Goal: Task Accomplishment & Management: Manage account settings

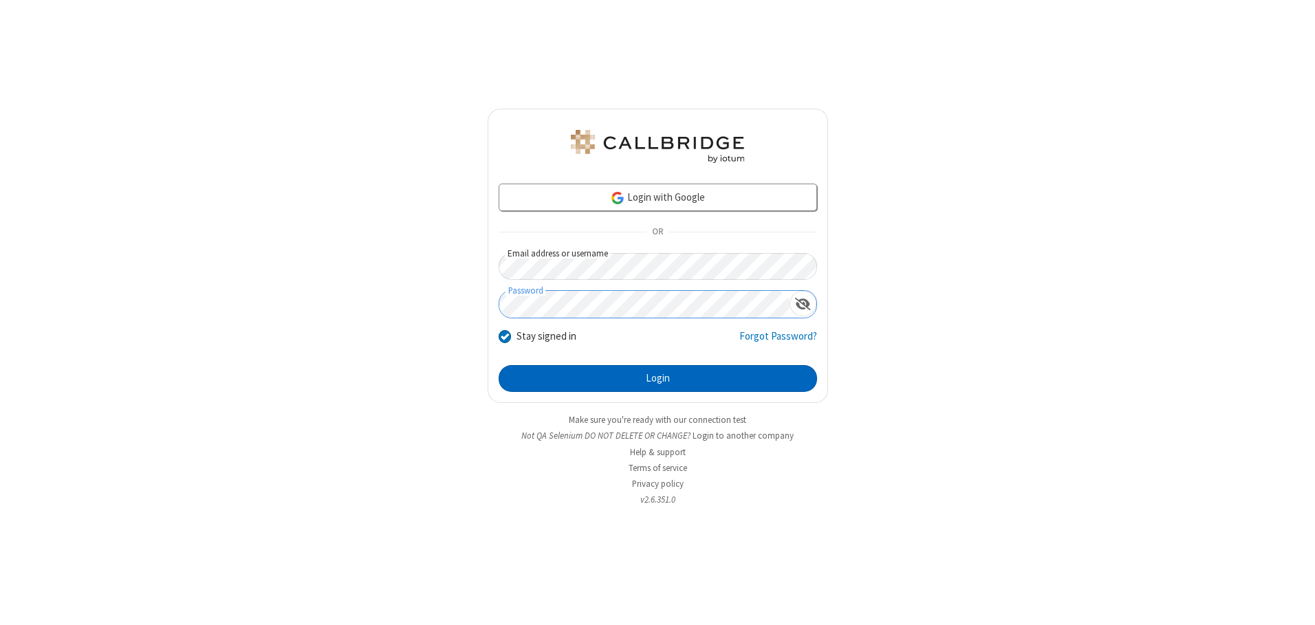
click at [657, 378] on button "Login" at bounding box center [658, 379] width 318 height 28
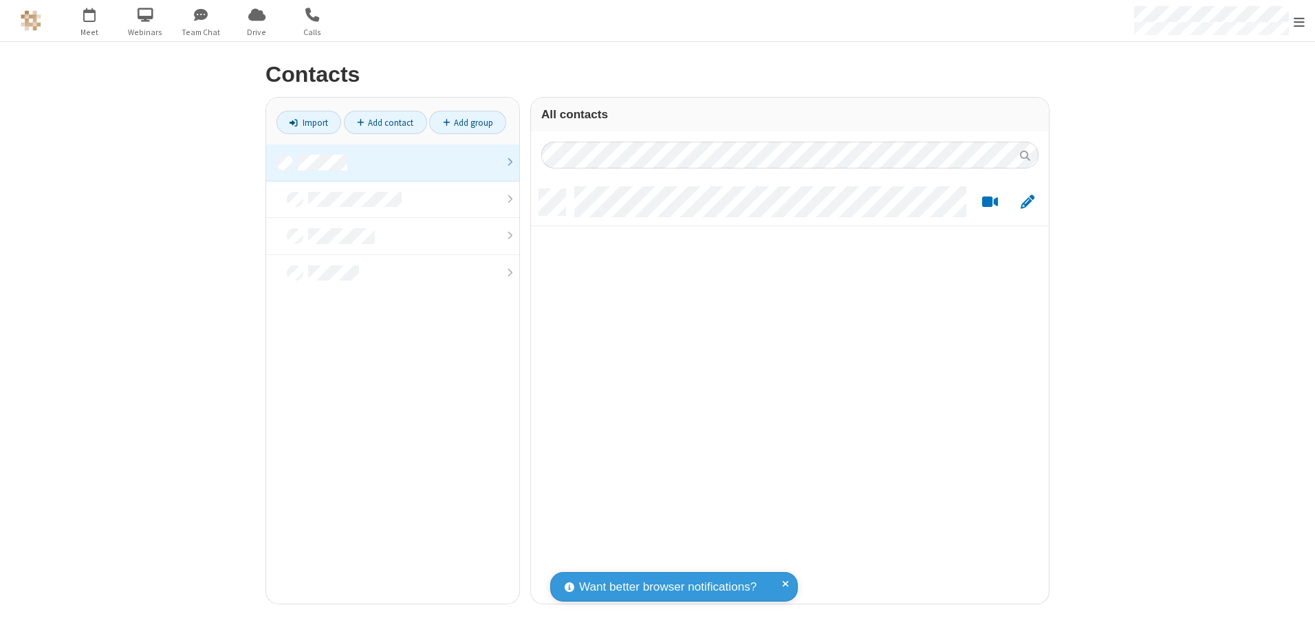
scroll to position [415, 508]
click at [393, 162] on link at bounding box center [392, 162] width 253 height 37
click at [385, 122] on link "Add contact" at bounding box center [385, 122] width 83 height 23
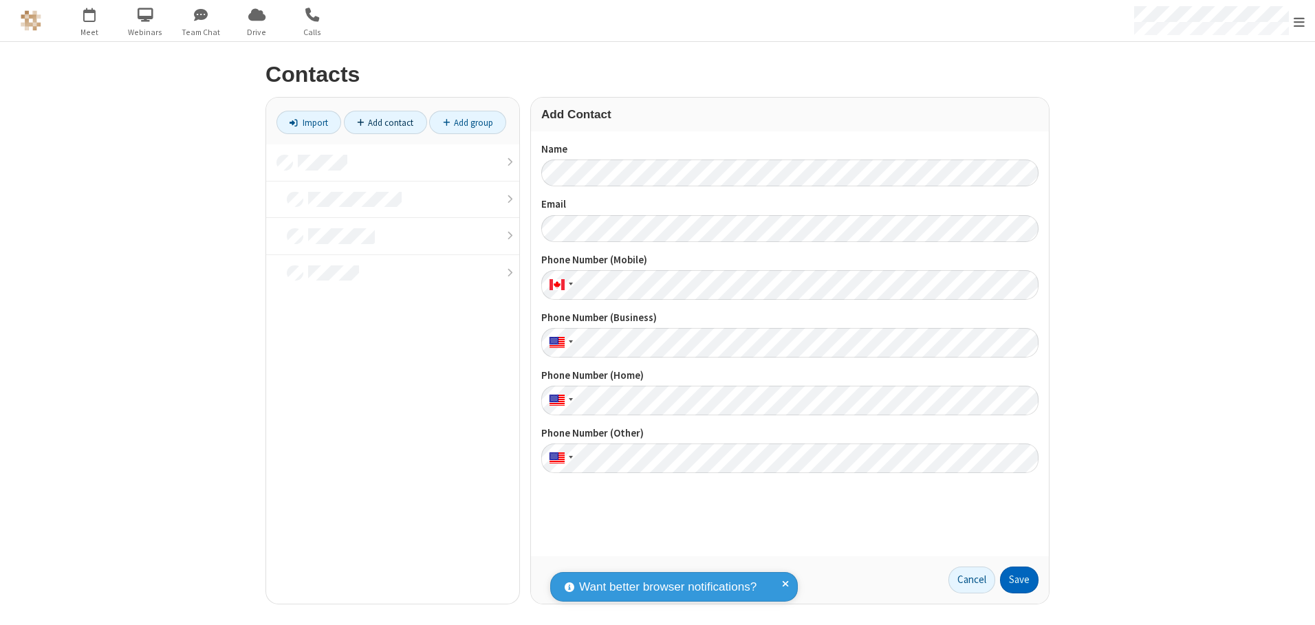
click at [1019, 580] on button "Save" at bounding box center [1019, 581] width 39 height 28
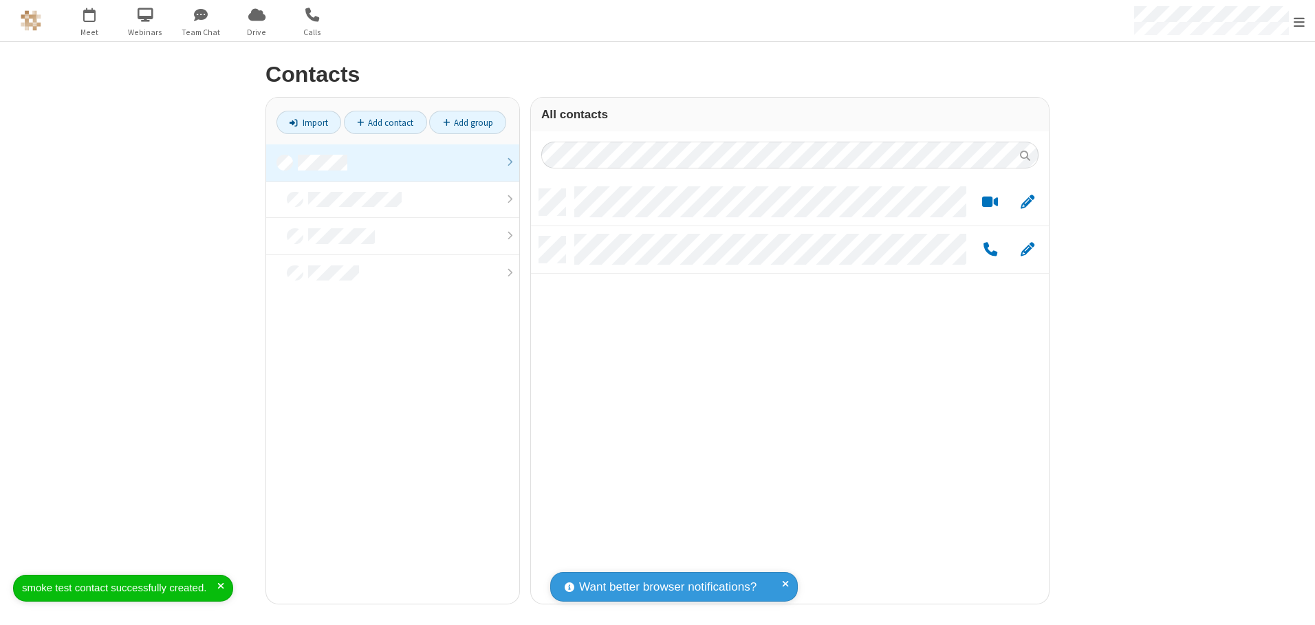
scroll to position [415, 508]
click at [385, 122] on link "Add contact" at bounding box center [385, 122] width 83 height 23
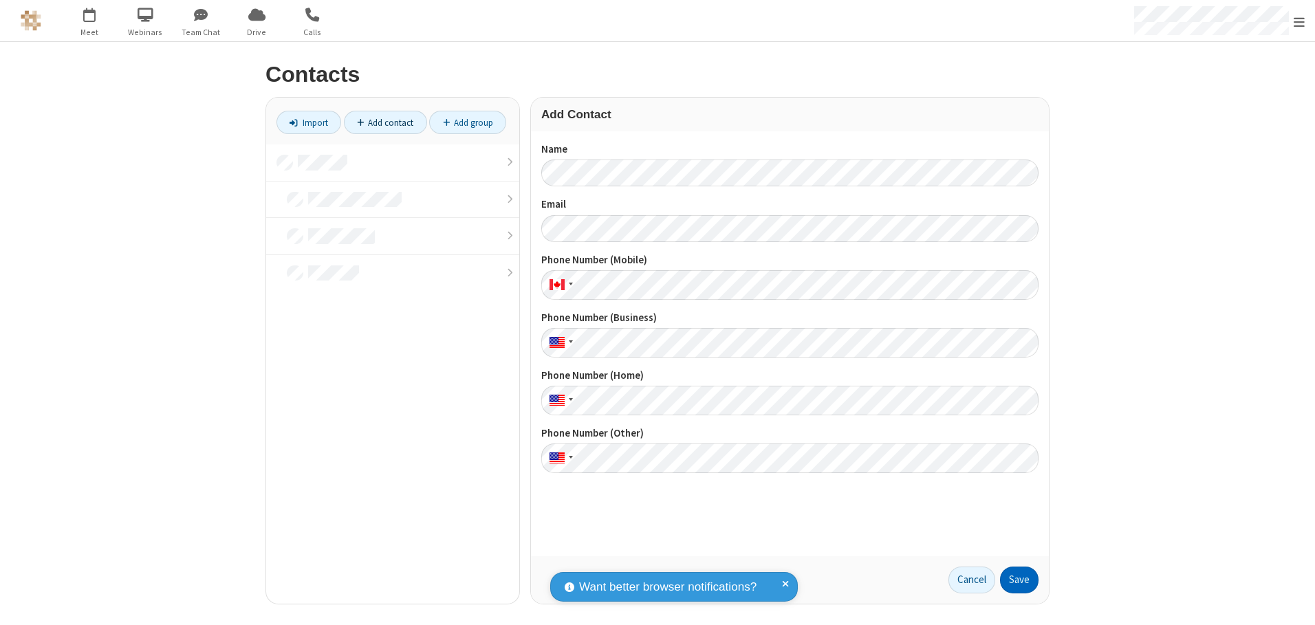
click at [1019, 580] on button "Save" at bounding box center [1019, 581] width 39 height 28
